Goal: Manage account settings

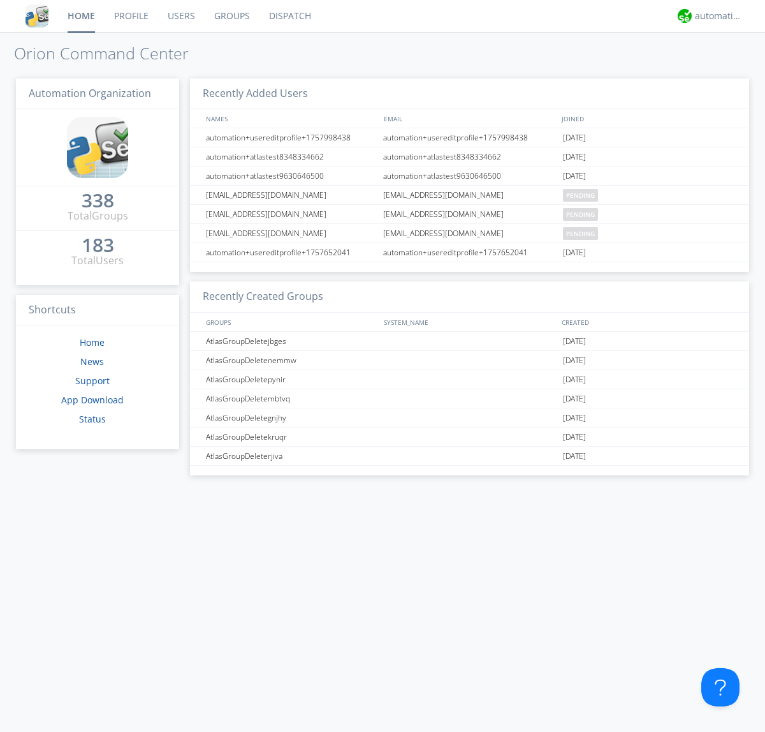
click at [181, 16] on link "Users" at bounding box center [181, 16] width 47 height 32
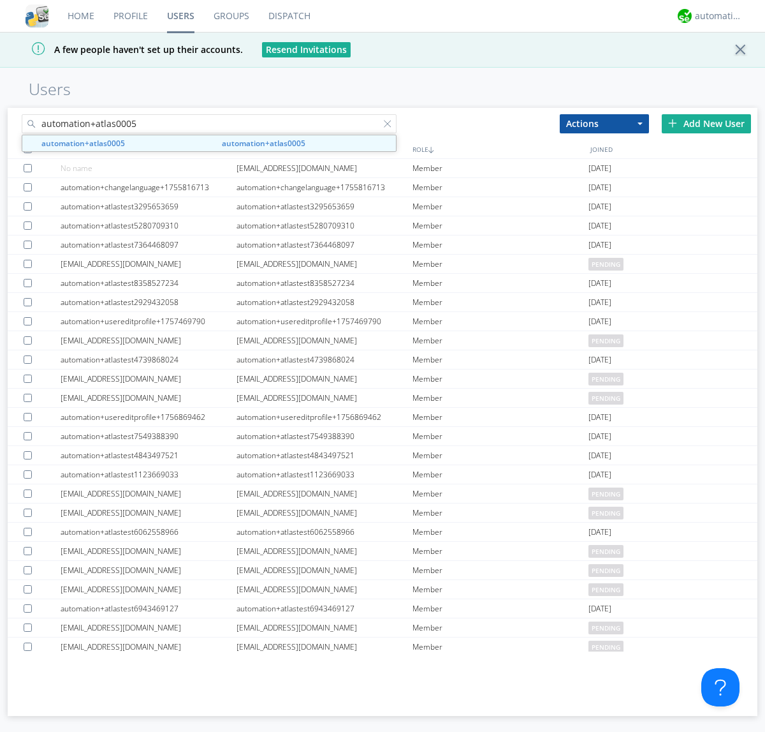
type input "automation+atlas0005"
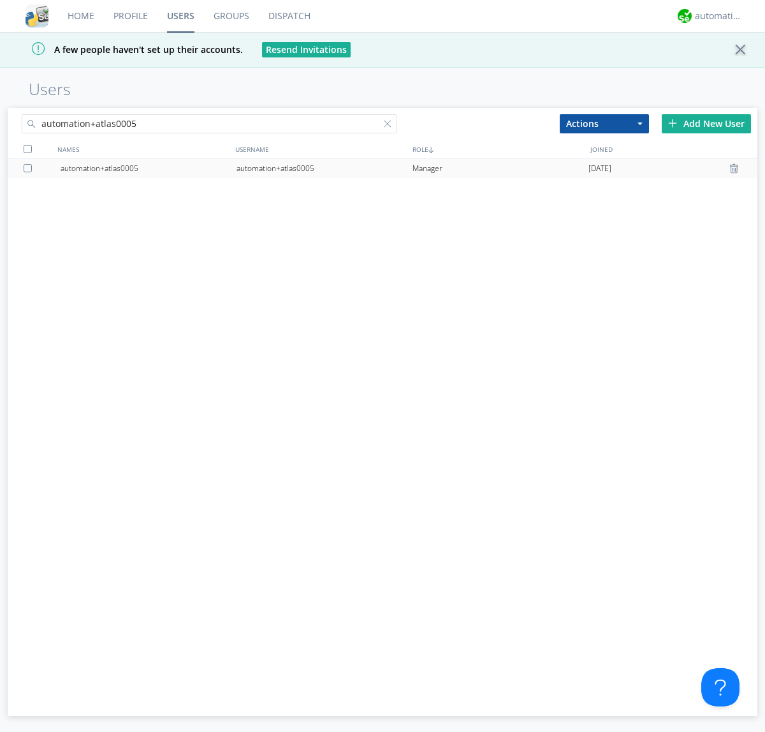
click at [324, 168] on div "automation+atlas0005" at bounding box center [325, 168] width 176 height 19
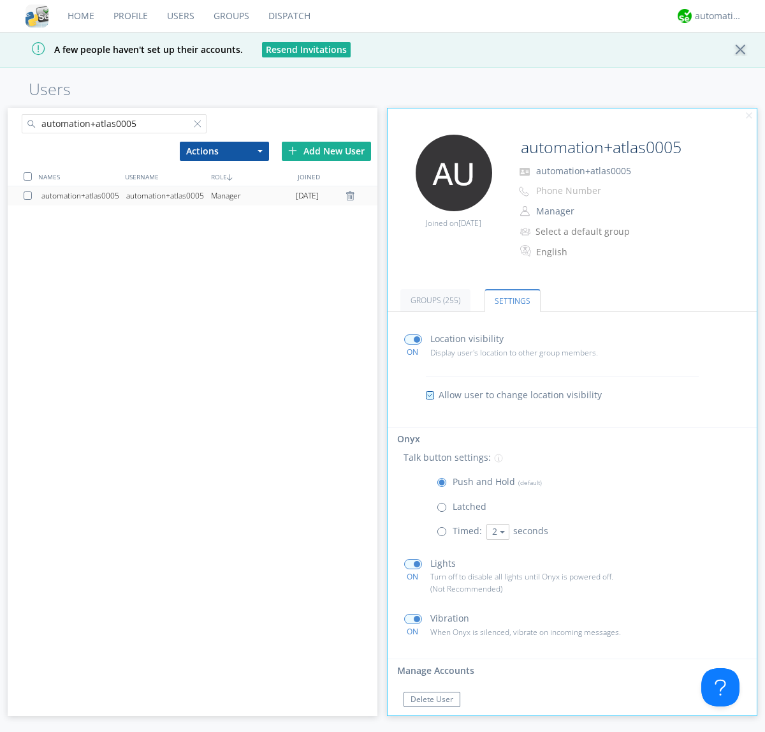
click at [445, 510] on span at bounding box center [445, 510] width 16 height 16
click at [0, 0] on input "radio" at bounding box center [0, 0] width 0 height 0
click at [445, 485] on span at bounding box center [445, 485] width 16 height 16
click at [0, 0] on input "radio" at bounding box center [0, 0] width 0 height 0
click at [716, 16] on div "automation+atlas" at bounding box center [719, 16] width 48 height 13
